Goal: Task Accomplishment & Management: Manage account settings

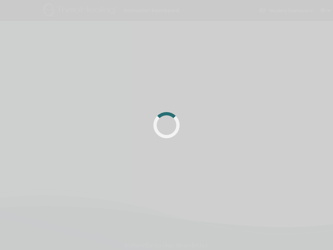
scroll to position [4, 0]
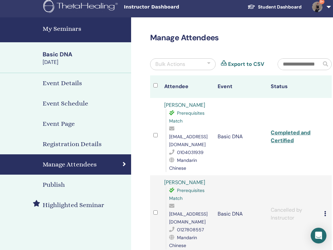
click at [70, 29] on h4 "My Seminars" at bounding box center [85, 29] width 84 height 10
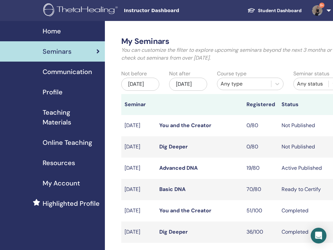
click at [183, 171] on link "Advanced DNA" at bounding box center [178, 167] width 38 height 7
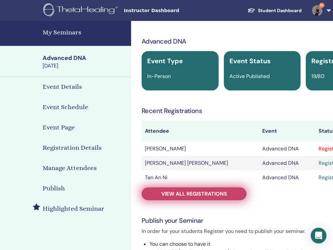
click at [198, 196] on span "View all registrations" at bounding box center [194, 193] width 66 height 7
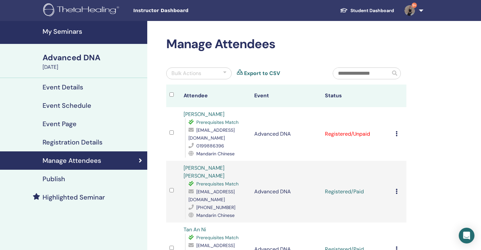
click at [332, 131] on icon at bounding box center [397, 133] width 2 height 5
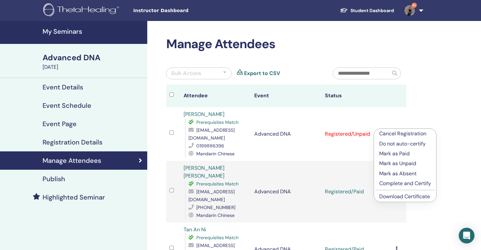
click at [332, 198] on link "Download Certificate" at bounding box center [404, 196] width 51 height 7
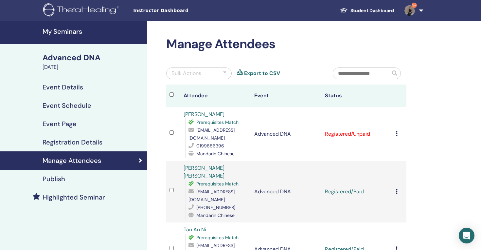
click at [332, 131] on icon at bounding box center [397, 133] width 2 height 5
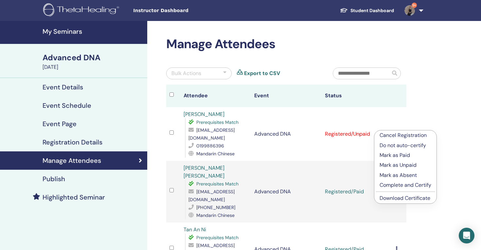
click at [332, 155] on p "Mark as Paid" at bounding box center [406, 155] width 52 height 8
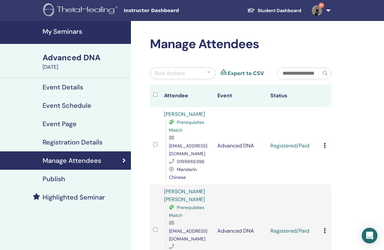
click at [326, 142] on div "Cancel Registration Do not auto-certify Mark as Paid Mark as Unpaid Mark as Abs…" at bounding box center [326, 146] width 4 height 8
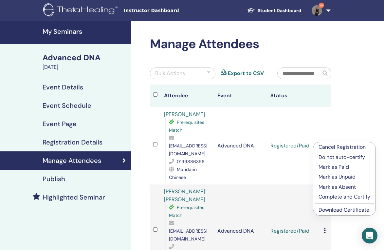
click at [332, 210] on link "Download Certificate" at bounding box center [344, 209] width 51 height 7
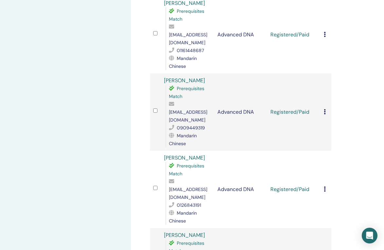
scroll to position [646, 0]
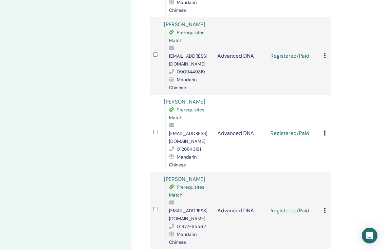
click at [228, 95] on td "Advanced DNA" at bounding box center [240, 133] width 53 height 77
click at [326, 130] on icon at bounding box center [325, 132] width 2 height 5
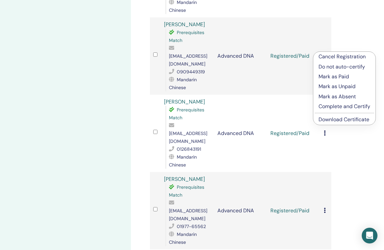
click at [327, 122] on link "Download Certificate" at bounding box center [344, 119] width 51 height 7
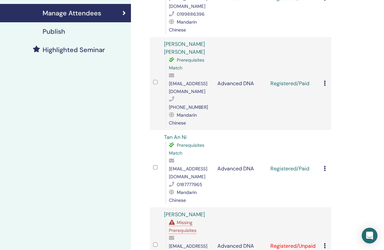
scroll to position [0, 0]
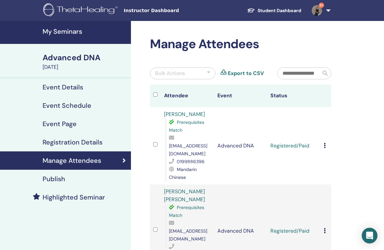
click at [71, 29] on h4 "My Seminars" at bounding box center [85, 32] width 84 height 8
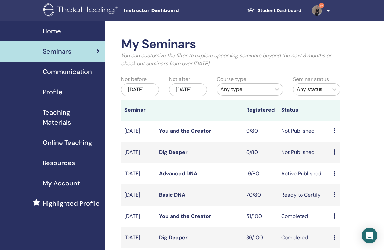
click at [175, 198] on link "Basic DNA" at bounding box center [172, 194] width 26 height 7
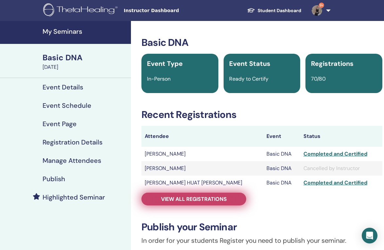
click at [216, 198] on span "View all registrations" at bounding box center [194, 198] width 66 height 7
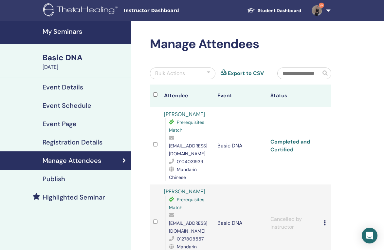
click at [309, 72] on input "text" at bounding box center [299, 73] width 43 height 11
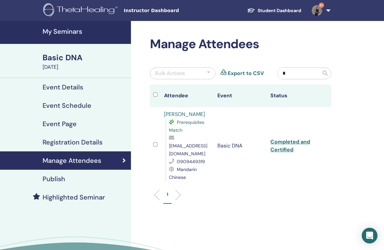
type input "*"
click at [364, 125] on div "Manage Attendees Bulk Actions Export to CSV * Attendee Event Status [PERSON_NAM…" at bounding box center [262, 161] width 262 height 281
click at [286, 138] on link "Completed and Certified" at bounding box center [290, 145] width 40 height 15
